Goal: Find specific page/section: Find specific page/section

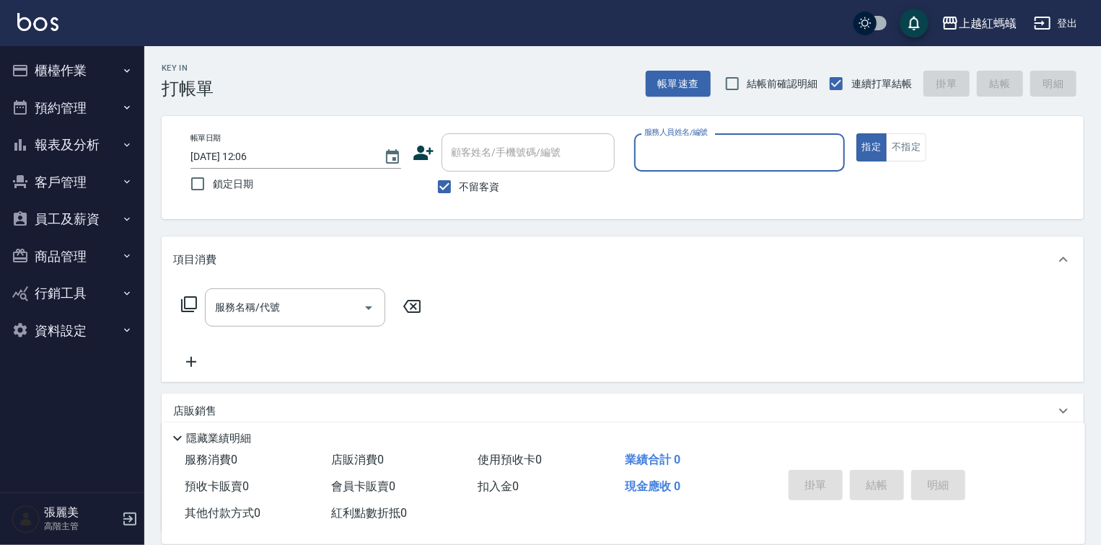
click at [69, 186] on button "客戶管理" at bounding box center [72, 183] width 133 height 38
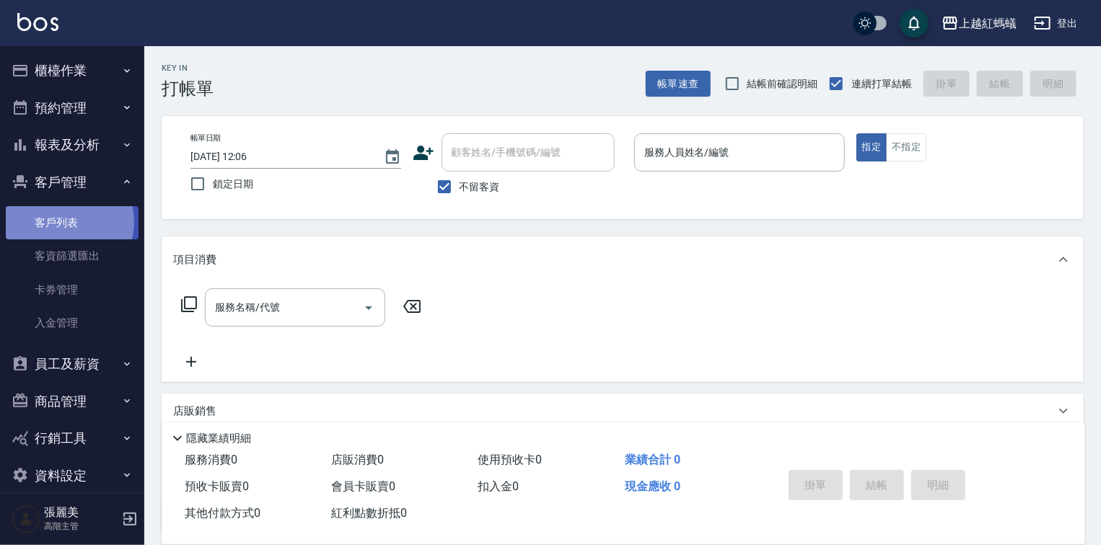
click at [63, 222] on link "客戶列表" at bounding box center [72, 222] width 133 height 33
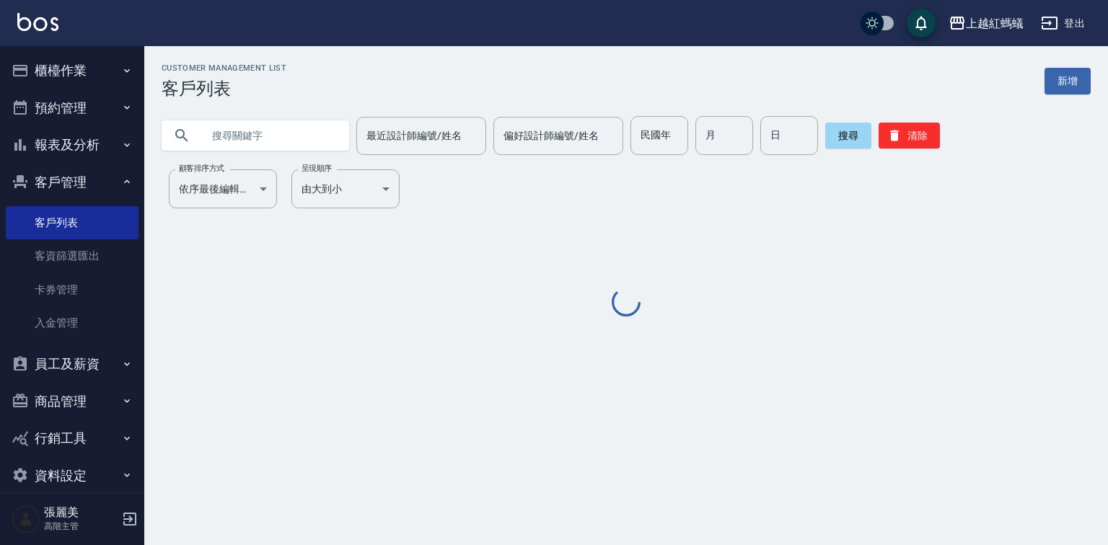
click at [269, 127] on input "text" at bounding box center [270, 135] width 136 height 39
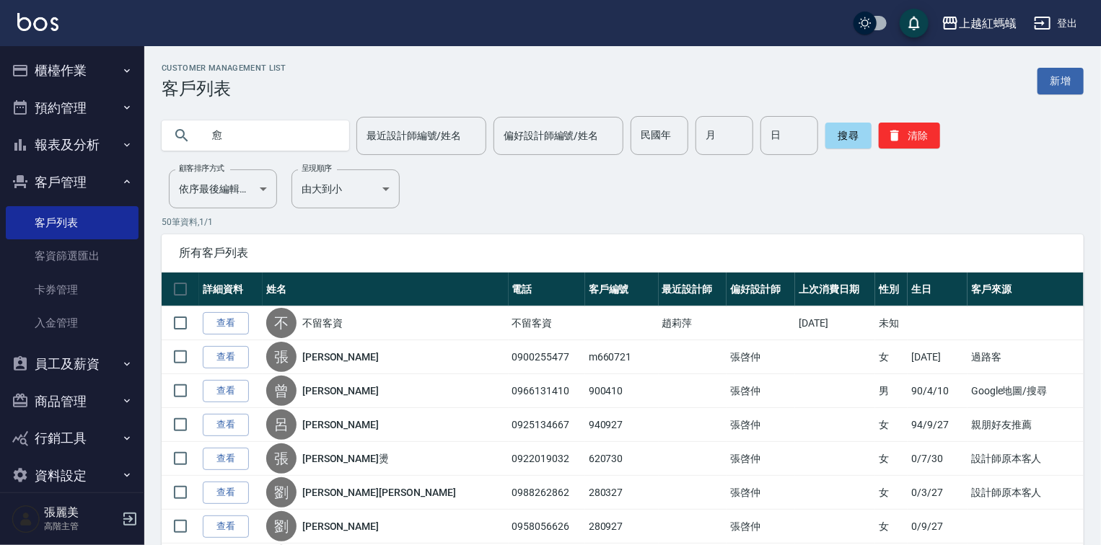
type input "愈"
click at [248, 131] on input "text" at bounding box center [270, 135] width 136 height 39
click at [853, 128] on button "搜尋" at bounding box center [848, 136] width 46 height 26
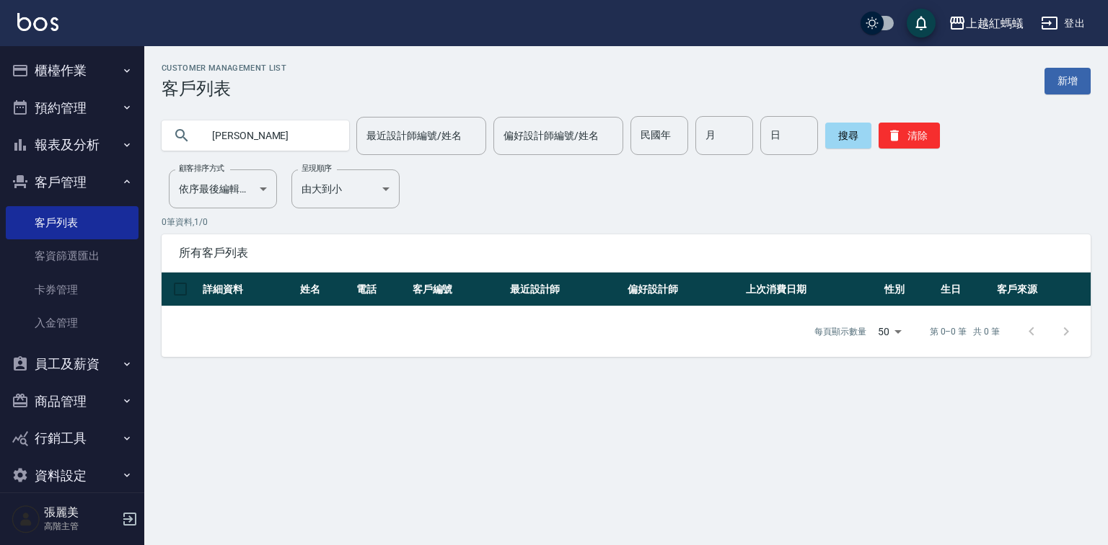
click at [268, 139] on input "[PERSON_NAME]" at bounding box center [270, 135] width 136 height 39
click at [843, 140] on button "搜尋" at bounding box center [848, 136] width 46 height 26
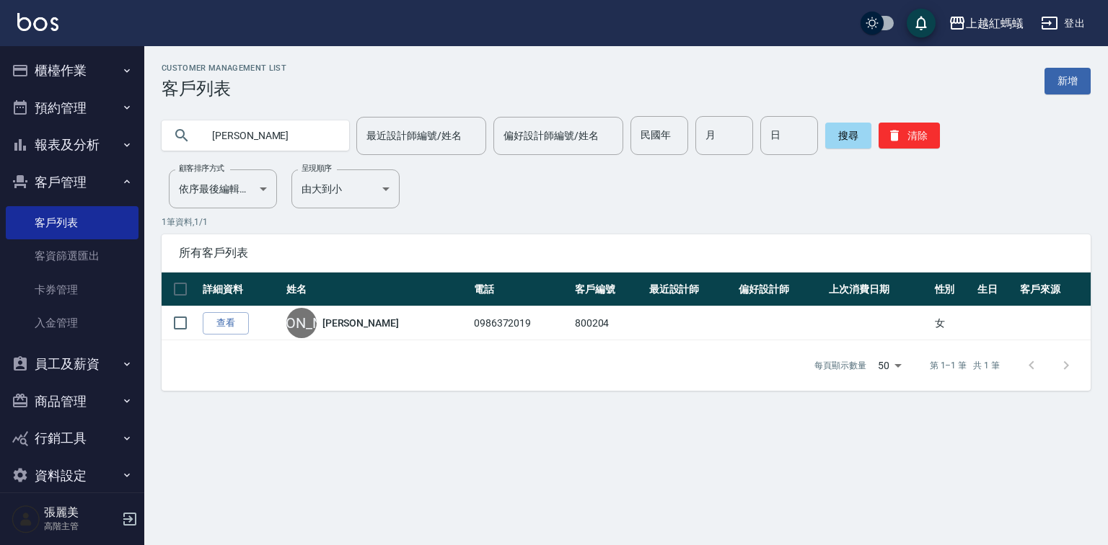
click at [241, 139] on input "[PERSON_NAME]" at bounding box center [270, 135] width 136 height 39
type input "郁"
click at [844, 136] on button "搜尋" at bounding box center [848, 136] width 46 height 26
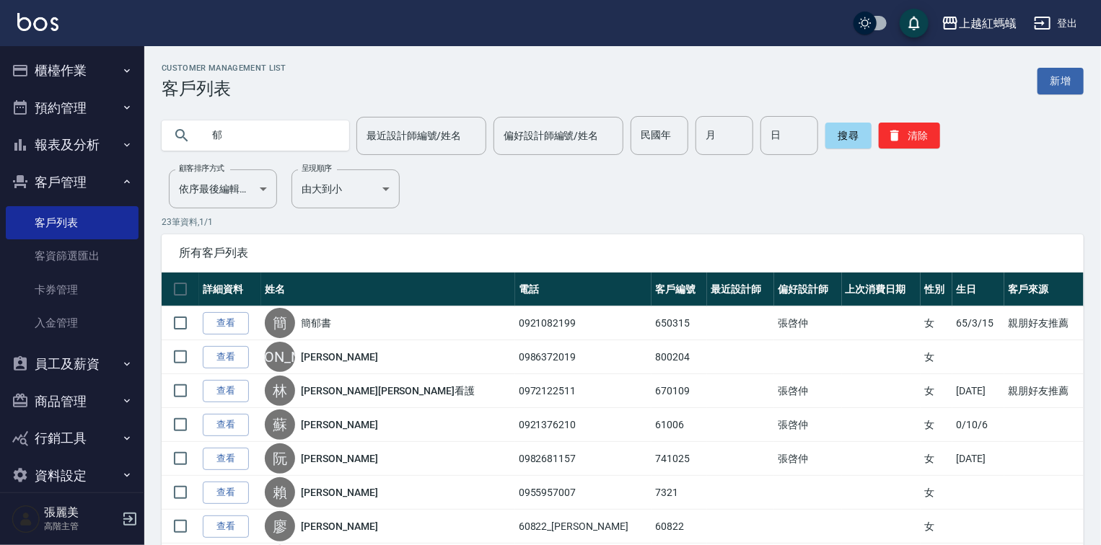
click at [244, 128] on input "郁" at bounding box center [270, 135] width 136 height 39
type input "伧"
type input "陳"
click at [843, 134] on button "搜尋" at bounding box center [848, 136] width 46 height 26
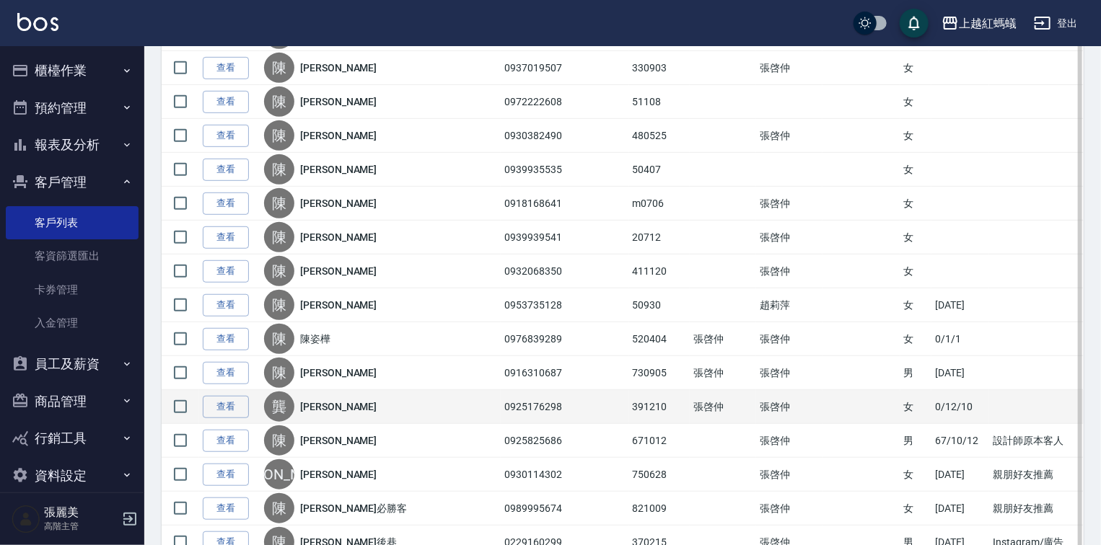
scroll to position [520, 0]
